Goal: Check status: Check status

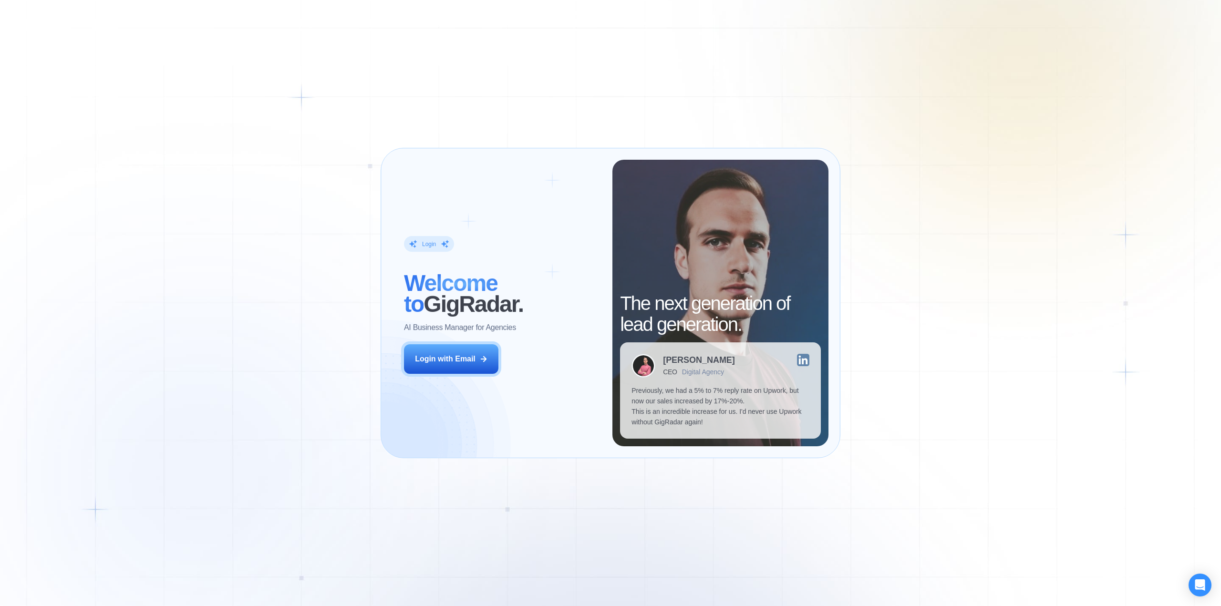
click at [458, 363] on div "Login with Email" at bounding box center [445, 359] width 61 height 10
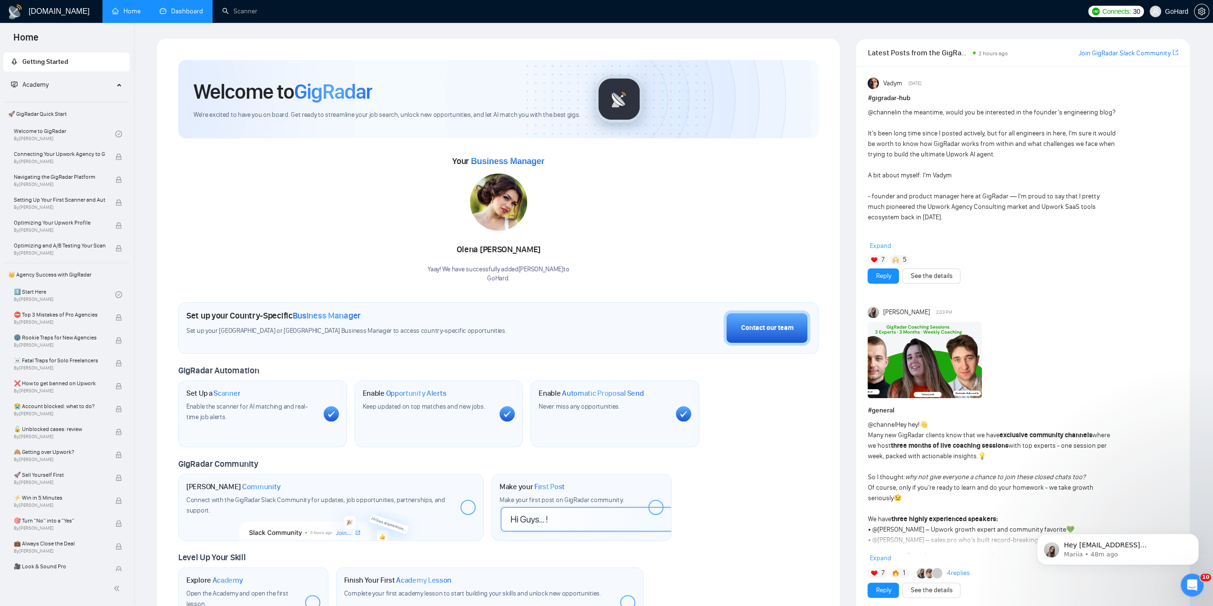
click at [191, 8] on link "Dashboard" at bounding box center [181, 11] width 43 height 8
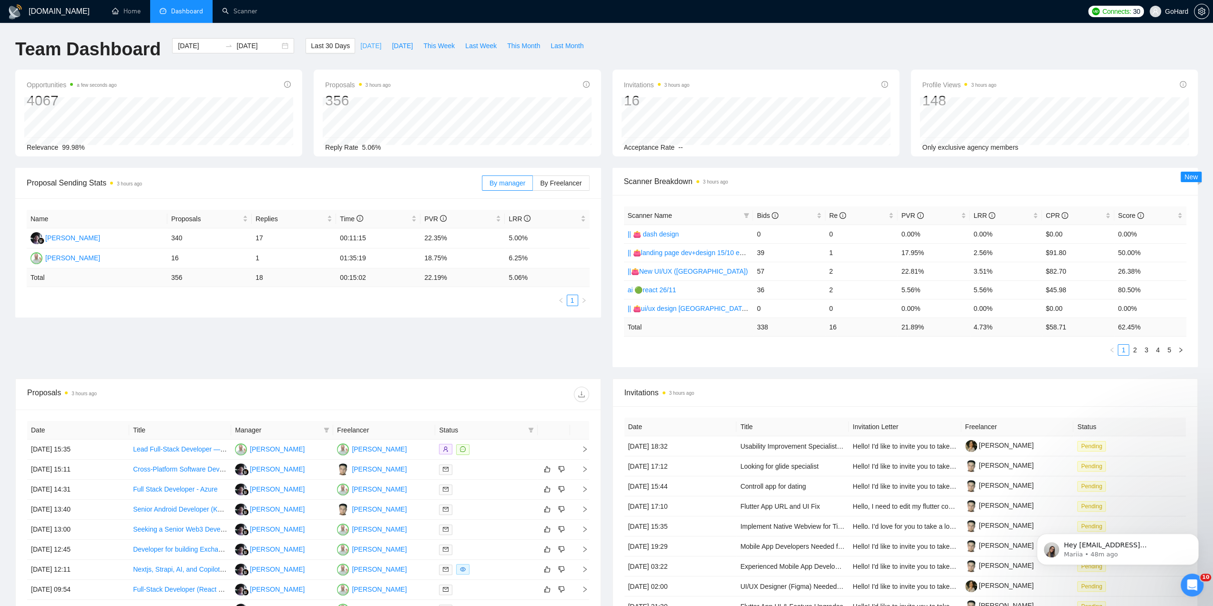
click at [360, 47] on span "[DATE]" at bounding box center [370, 46] width 21 height 10
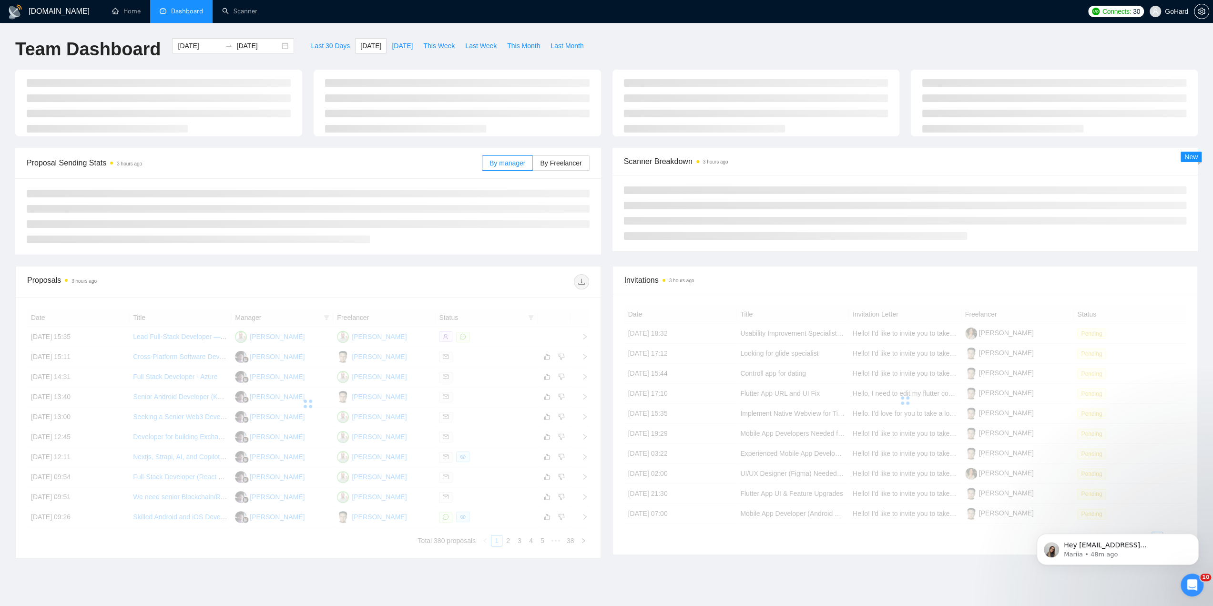
type input "[DATE]"
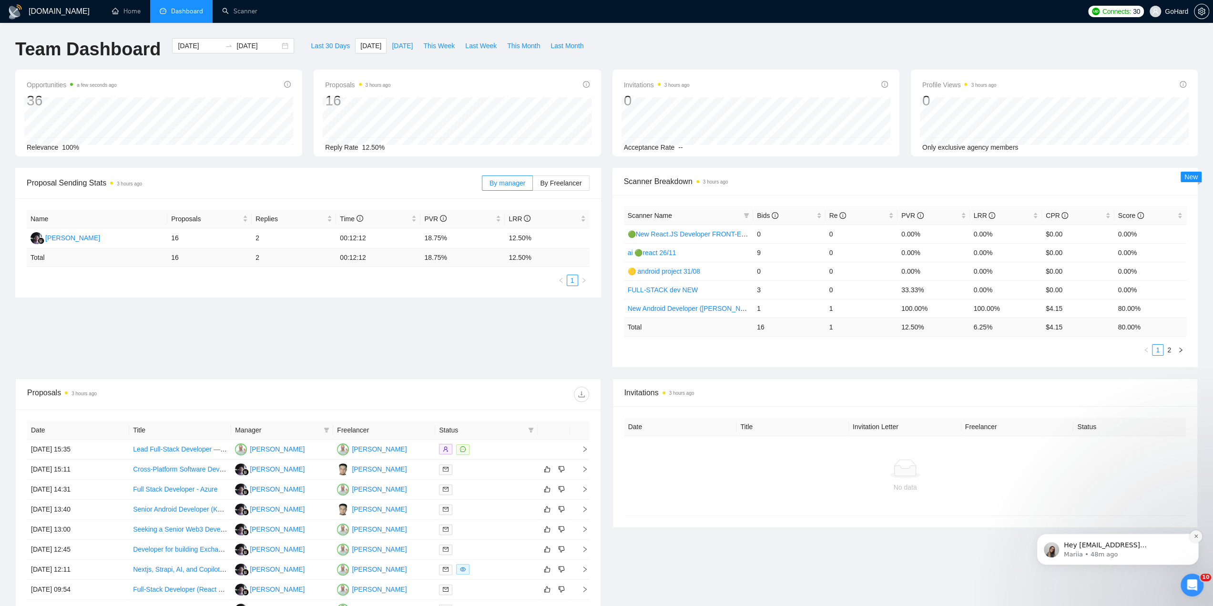
click at [1198, 539] on icon "Dismiss notification" at bounding box center [1196, 536] width 5 height 5
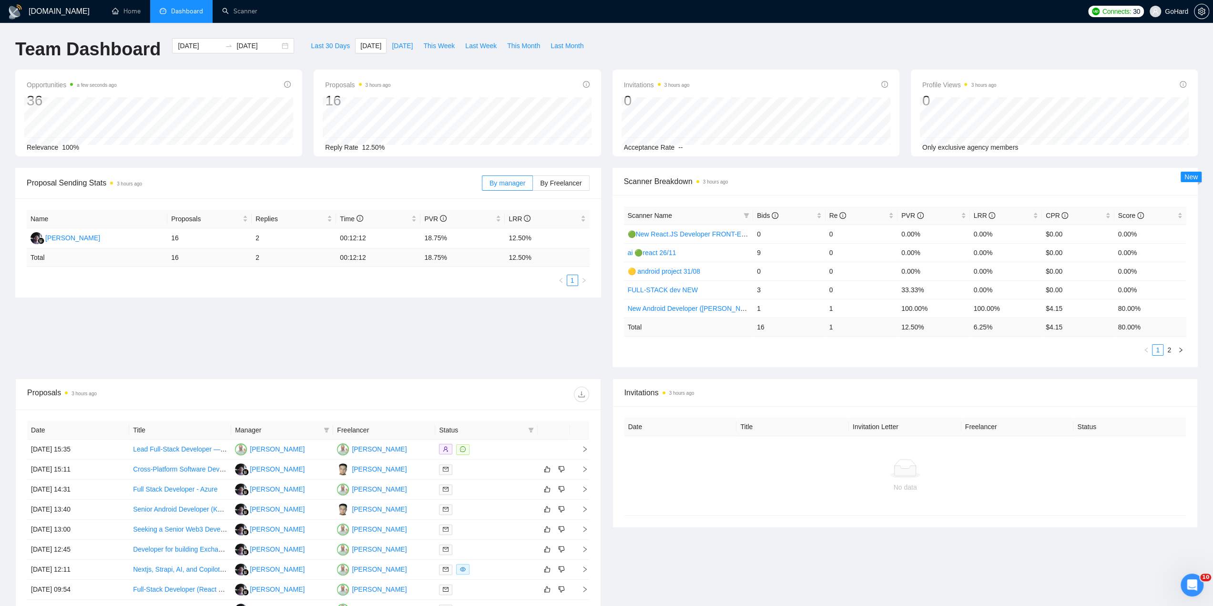
scroll to position [111, 0]
click at [392, 50] on span "[DATE]" at bounding box center [402, 46] width 21 height 10
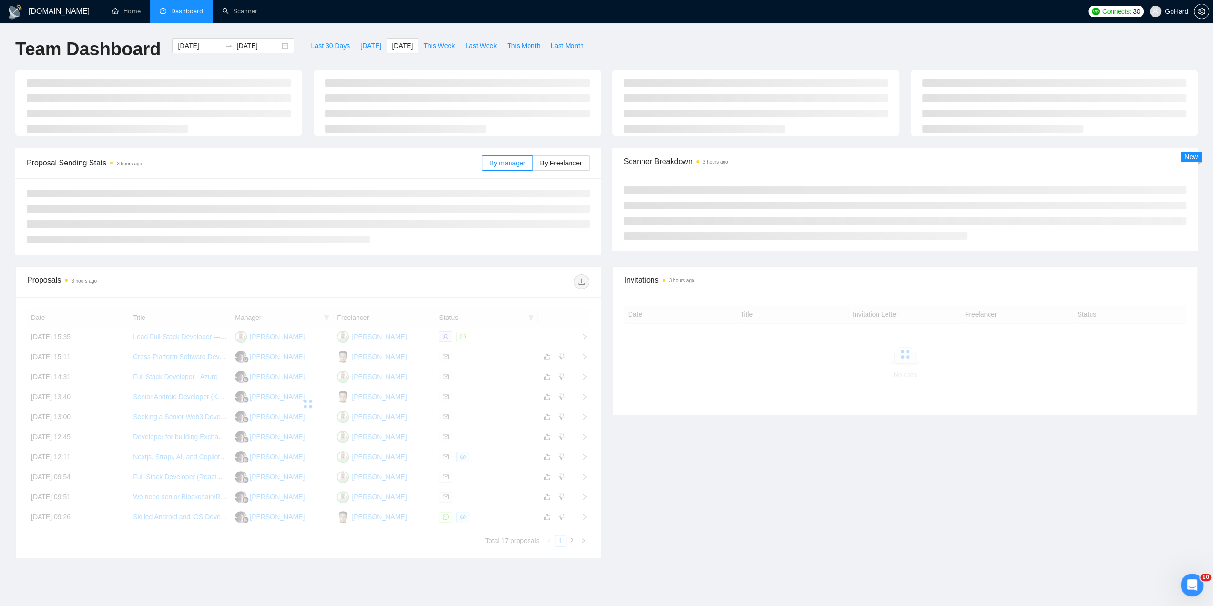
type input "[DATE]"
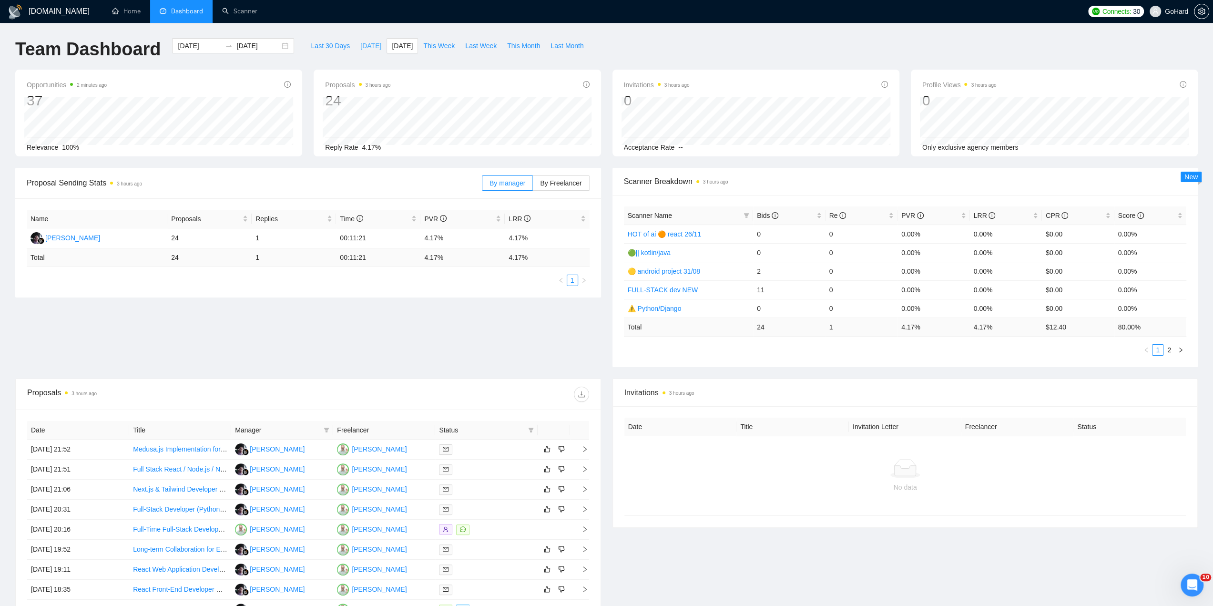
click at [360, 45] on span "[DATE]" at bounding box center [370, 46] width 21 height 10
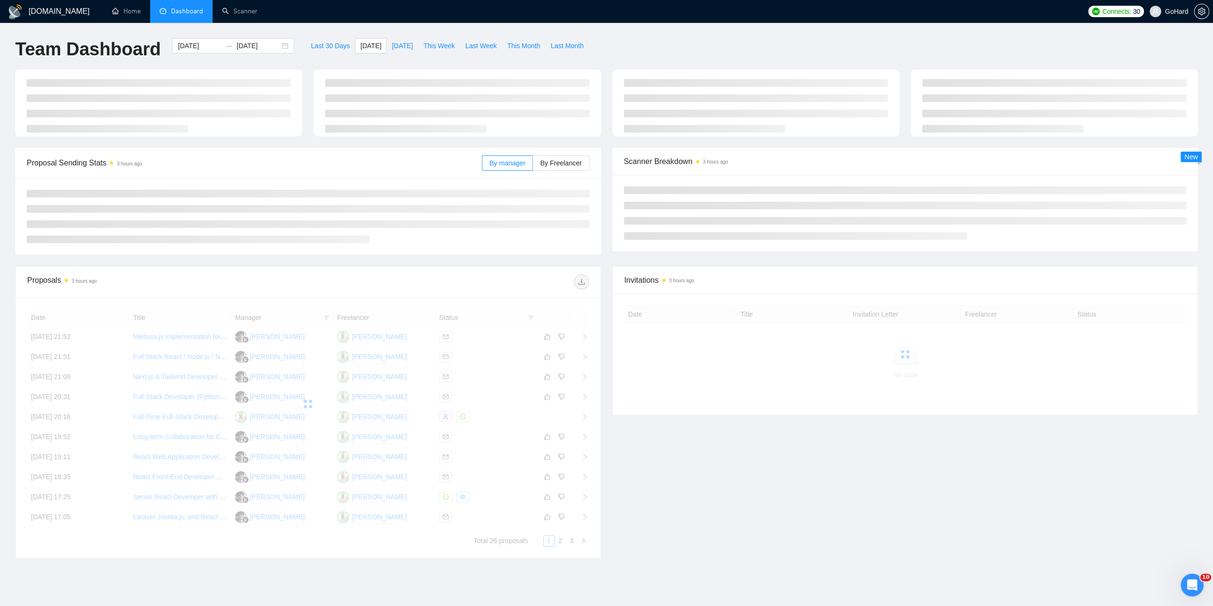
type input "[DATE]"
